Goal: Navigation & Orientation: Go to known website

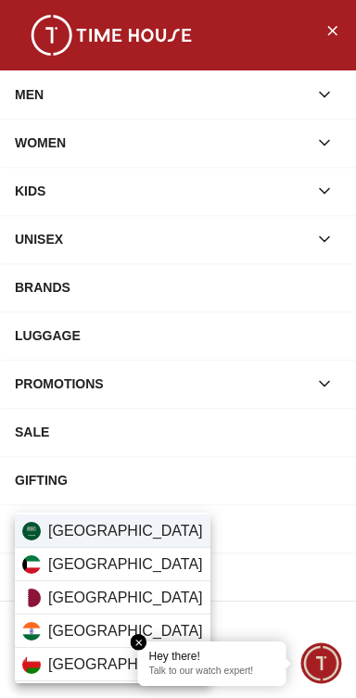
click at [146, 529] on div "[GEOGRAPHIC_DATA]" at bounding box center [113, 530] width 196 height 33
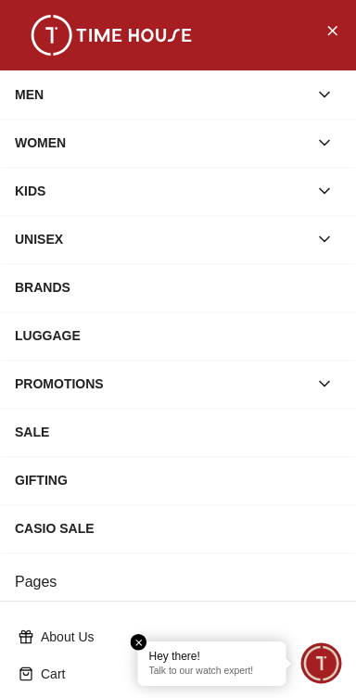
scroll to position [295, 0]
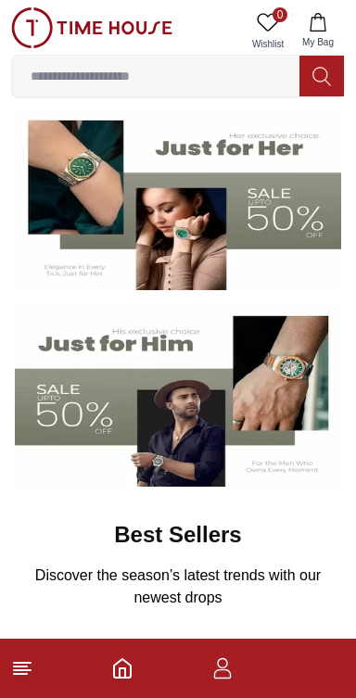
click at [20, 674] on line at bounding box center [20, 674] width 13 height 0
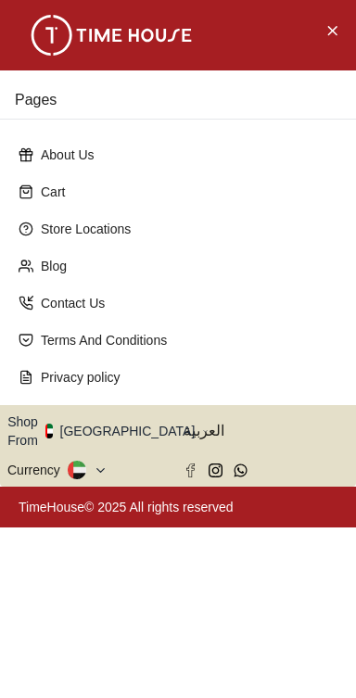
click at [202, 424] on icon "button" at bounding box center [205, 431] width 6 height 14
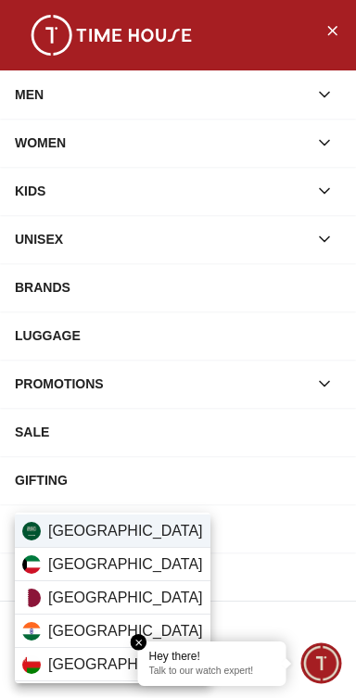
click at [121, 532] on span "[GEOGRAPHIC_DATA]" at bounding box center [125, 531] width 155 height 22
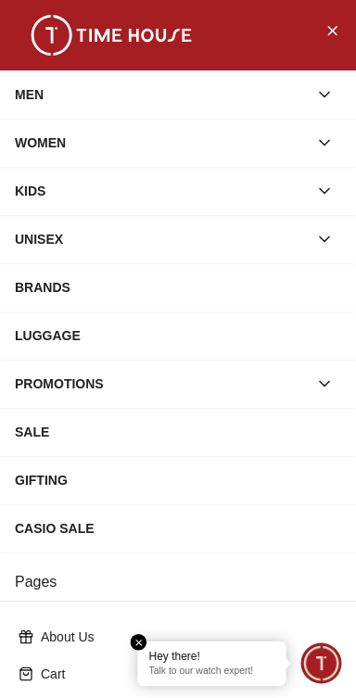
scroll to position [295, 0]
